Goal: Check status

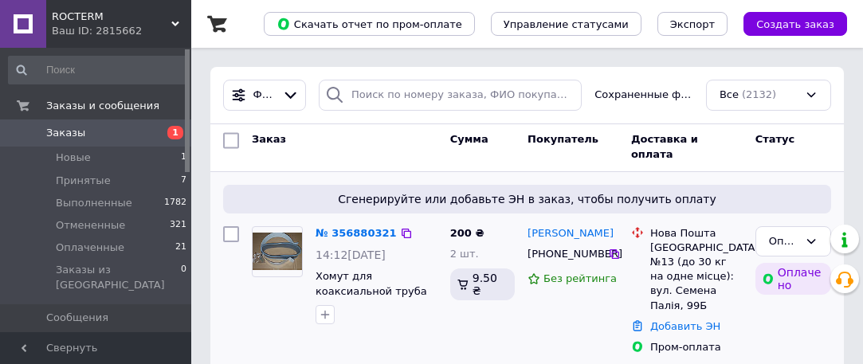
drag, startPoint x: 0, startPoint y: 0, endPoint x: 432, endPoint y: 150, distance: 457.3
click at [434, 302] on div at bounding box center [376, 315] width 128 height 26
click at [432, 302] on div at bounding box center [376, 315] width 128 height 26
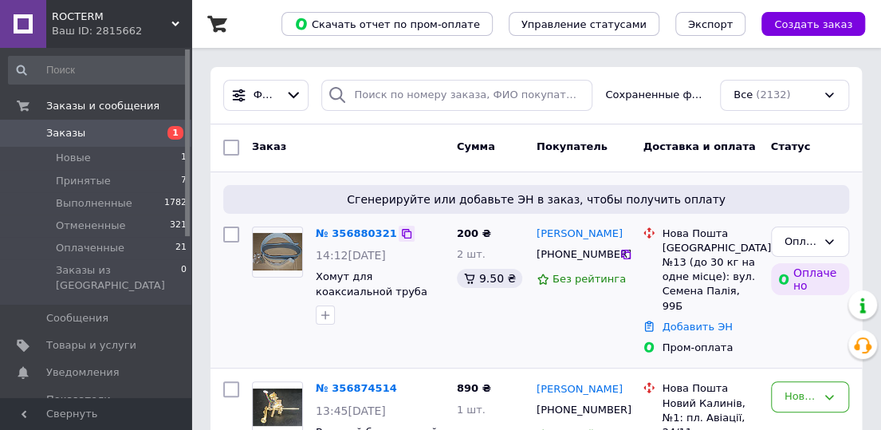
click at [400, 230] on icon at bounding box center [406, 233] width 13 height 13
click at [622, 259] on icon at bounding box center [626, 254] width 10 height 10
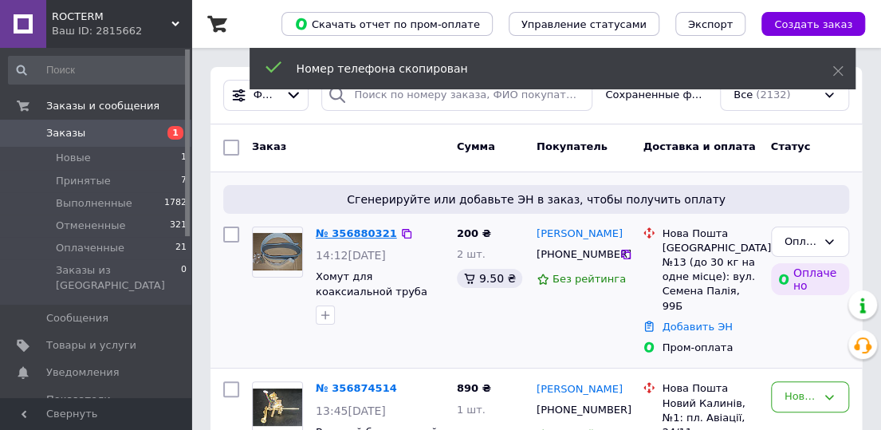
click at [374, 231] on link "№ 356880321" at bounding box center [356, 233] width 81 height 12
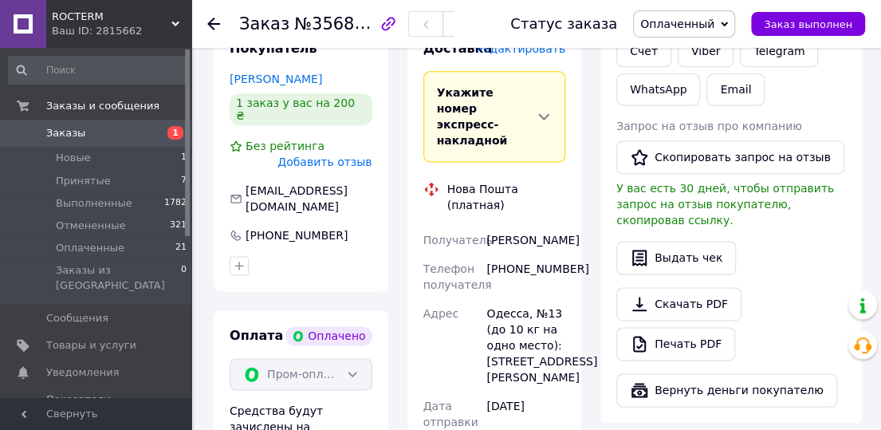
scroll to position [877, 0]
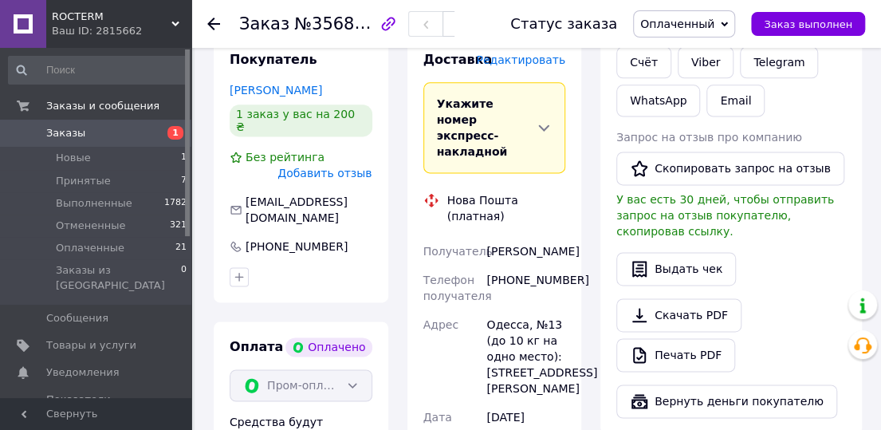
click at [446, 237] on div "Получатель" at bounding box center [452, 251] width 64 height 29
drag, startPoint x: 489, startPoint y: 173, endPoint x: 547, endPoint y: 192, distance: 61.3
click at [547, 237] on div "[PERSON_NAME]" at bounding box center [525, 251] width 85 height 29
copy div "[PERSON_NAME]"
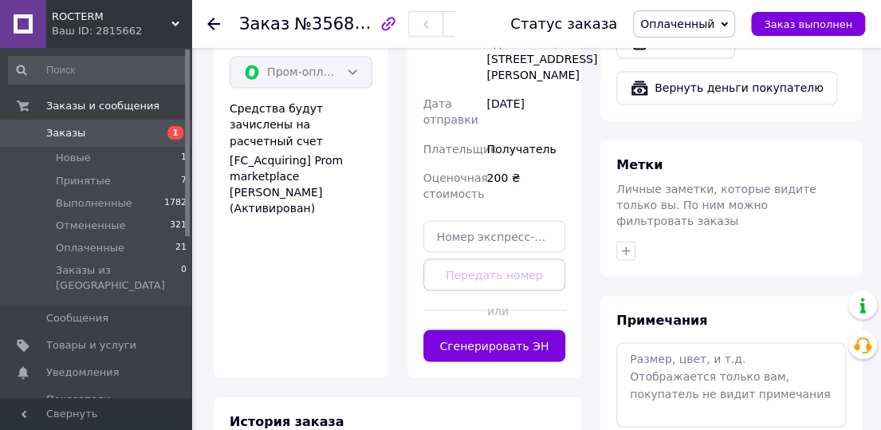
scroll to position [1116, 0]
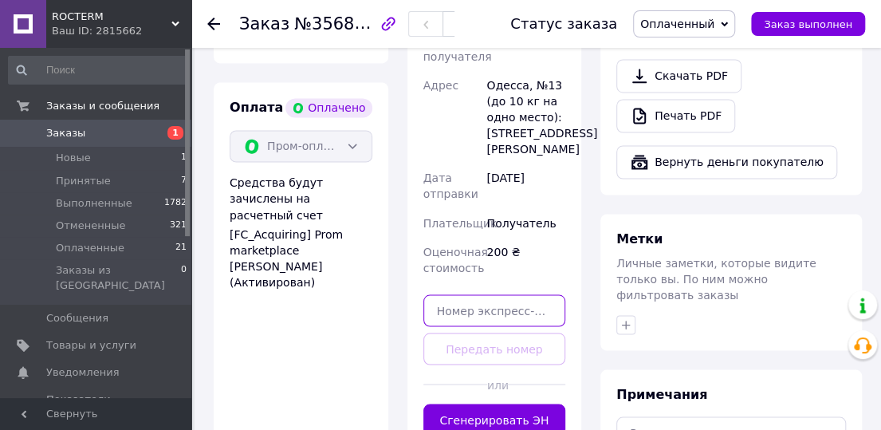
click at [472, 294] on input "text" at bounding box center [494, 310] width 143 height 32
paste input "20451225276759"
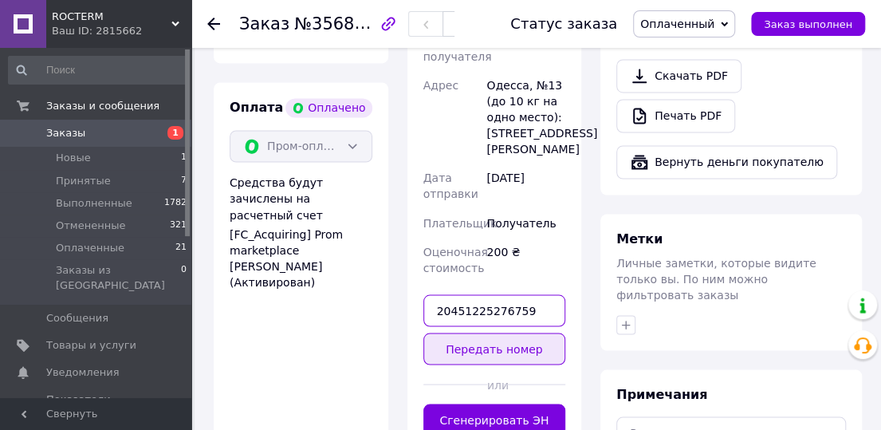
type input "20451225276759"
click at [489, 332] on button "Передать номер" at bounding box center [494, 348] width 143 height 32
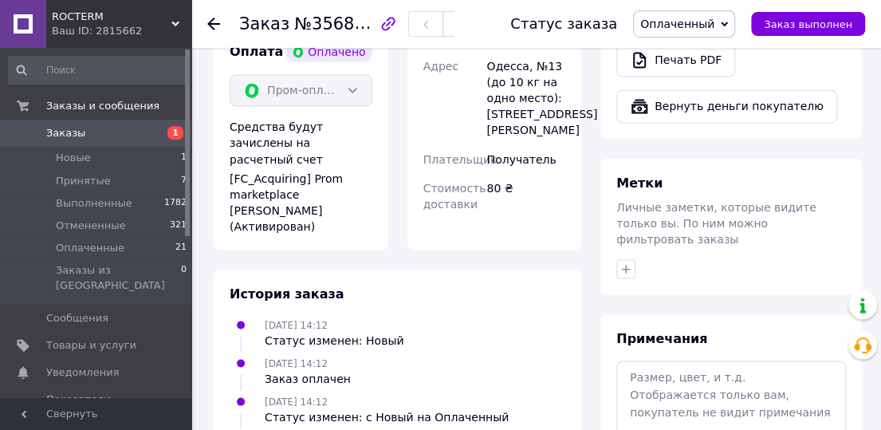
scroll to position [1196, 0]
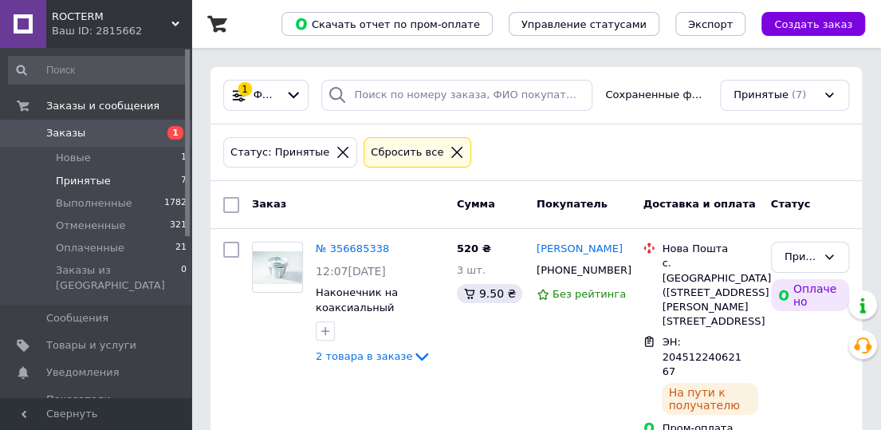
click at [69, 133] on span "Заказы" at bounding box center [65, 133] width 39 height 14
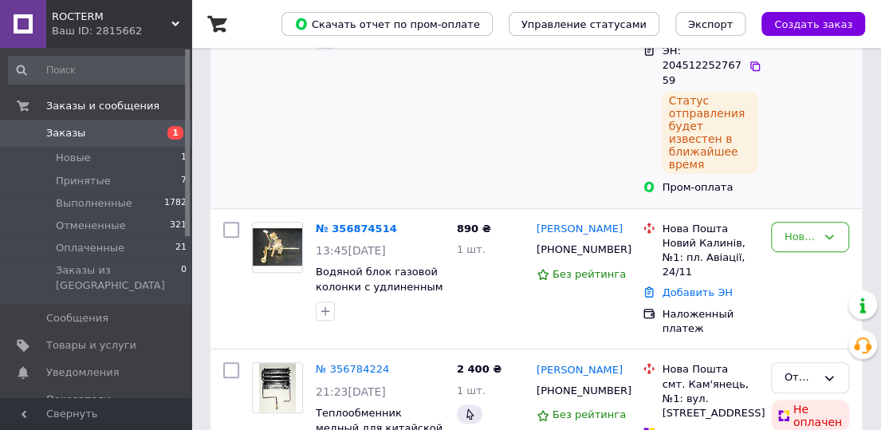
scroll to position [319, 0]
